Goal: Complete application form: Complete application form

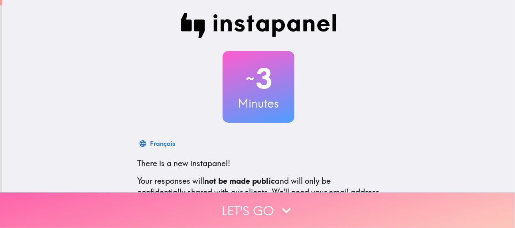
click at [246, 206] on button "Let's go" at bounding box center [257, 210] width 515 height 35
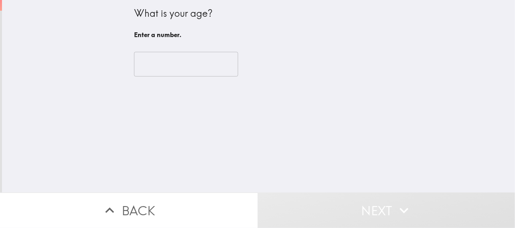
click at [197, 68] on input "number" at bounding box center [186, 64] width 104 height 25
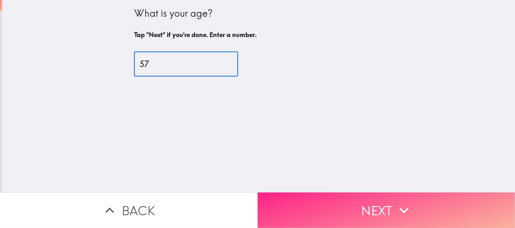
type input "57"
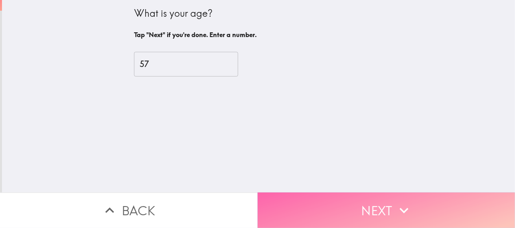
click at [395, 209] on icon "button" at bounding box center [404, 211] width 18 height 18
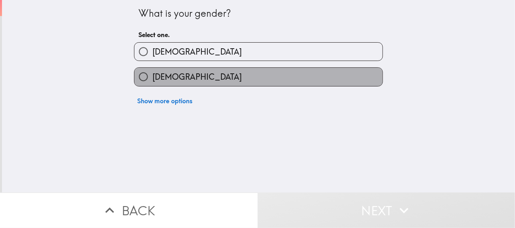
click at [202, 78] on label "[DEMOGRAPHIC_DATA]" at bounding box center [258, 77] width 248 height 18
click at [152, 78] on input "[DEMOGRAPHIC_DATA]" at bounding box center [143, 77] width 18 height 18
radio input "true"
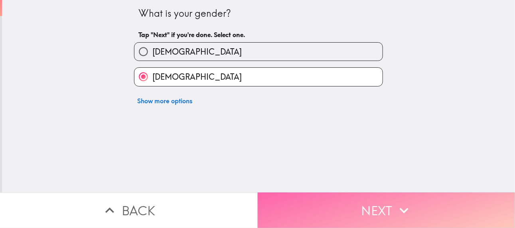
click at [391, 210] on button "Next" at bounding box center [387, 210] width 258 height 35
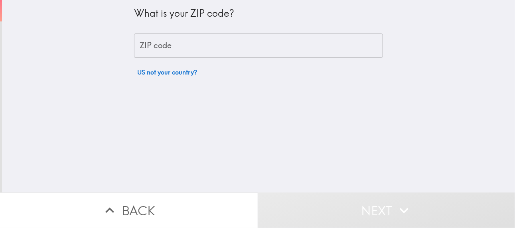
click at [177, 47] on input "ZIP code" at bounding box center [258, 46] width 249 height 25
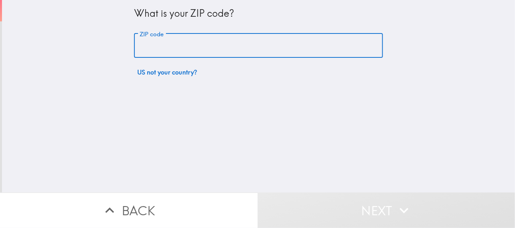
type input "80015"
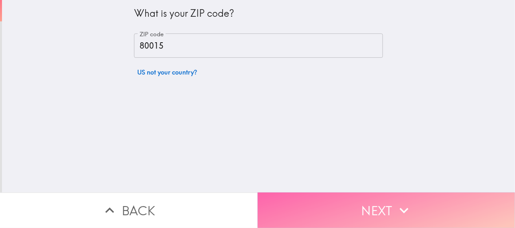
click at [406, 202] on icon "button" at bounding box center [404, 211] width 18 height 18
